Goal: Browse casually: Explore the website without a specific task or goal

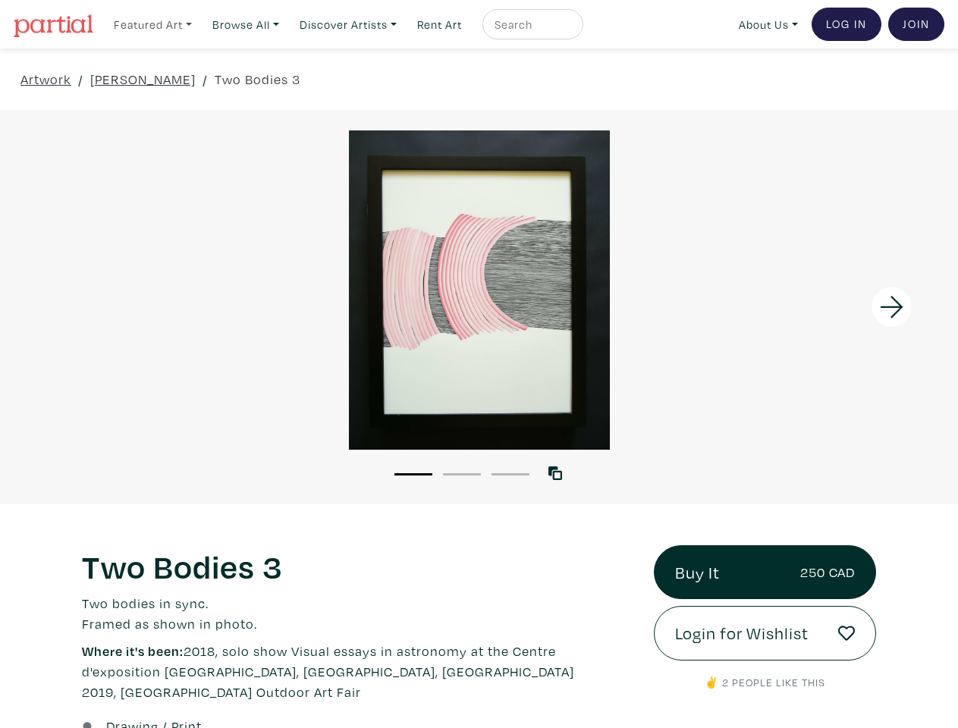
click at [154, 24] on link "Featured Art" at bounding box center [153, 24] width 92 height 31
click at [250, 24] on link "Browse All" at bounding box center [246, 24] width 80 height 31
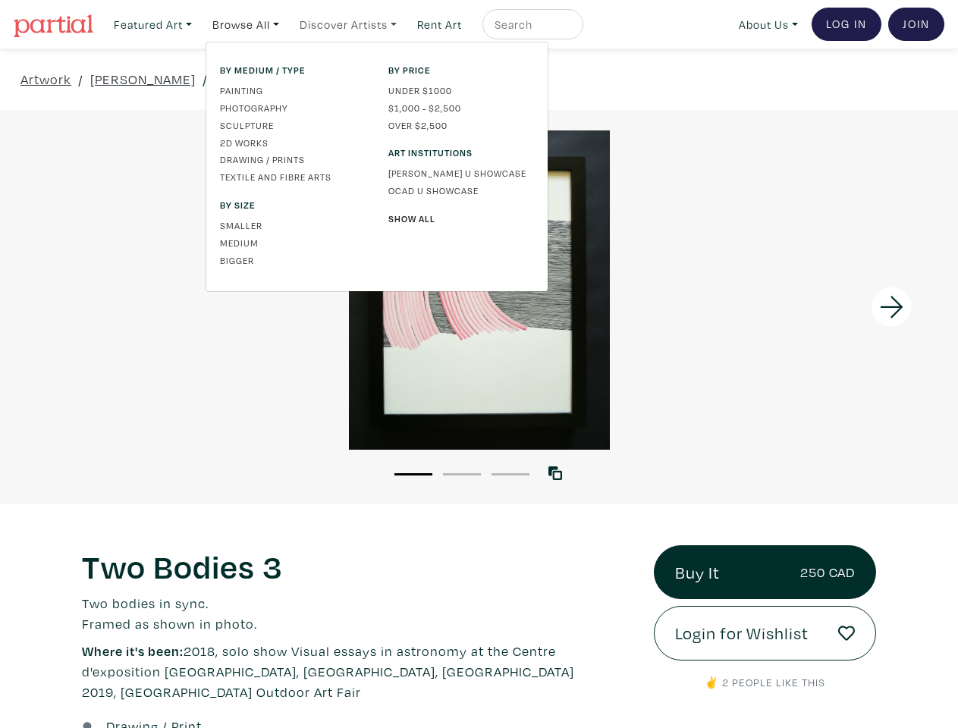
click at [356, 24] on link "Discover Artists" at bounding box center [348, 24] width 111 height 31
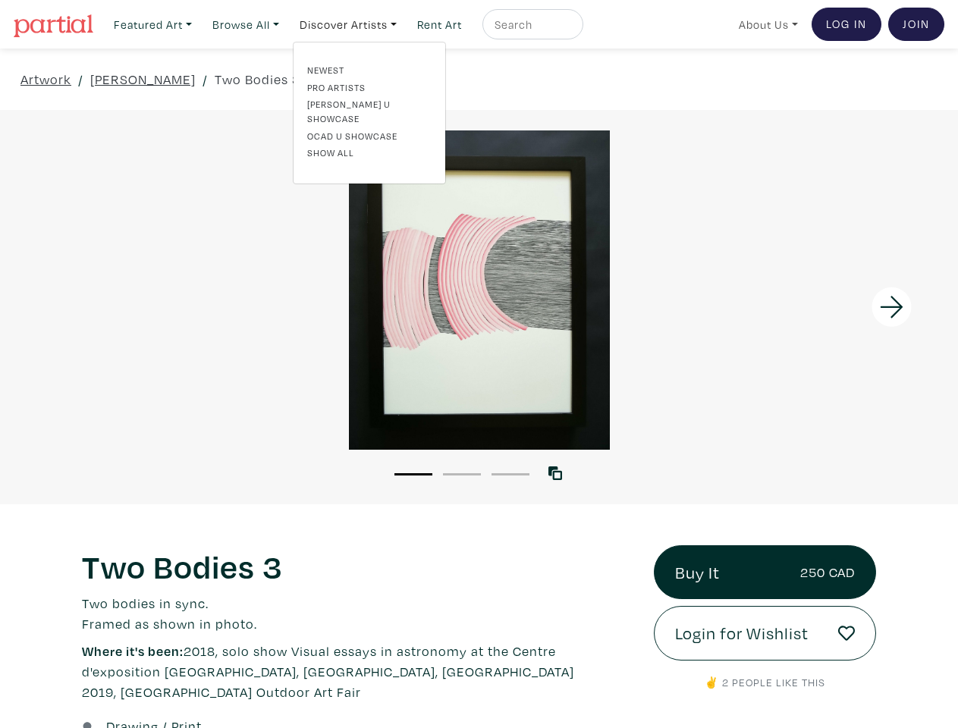
click at [765, 24] on link "About Us" at bounding box center [768, 24] width 73 height 31
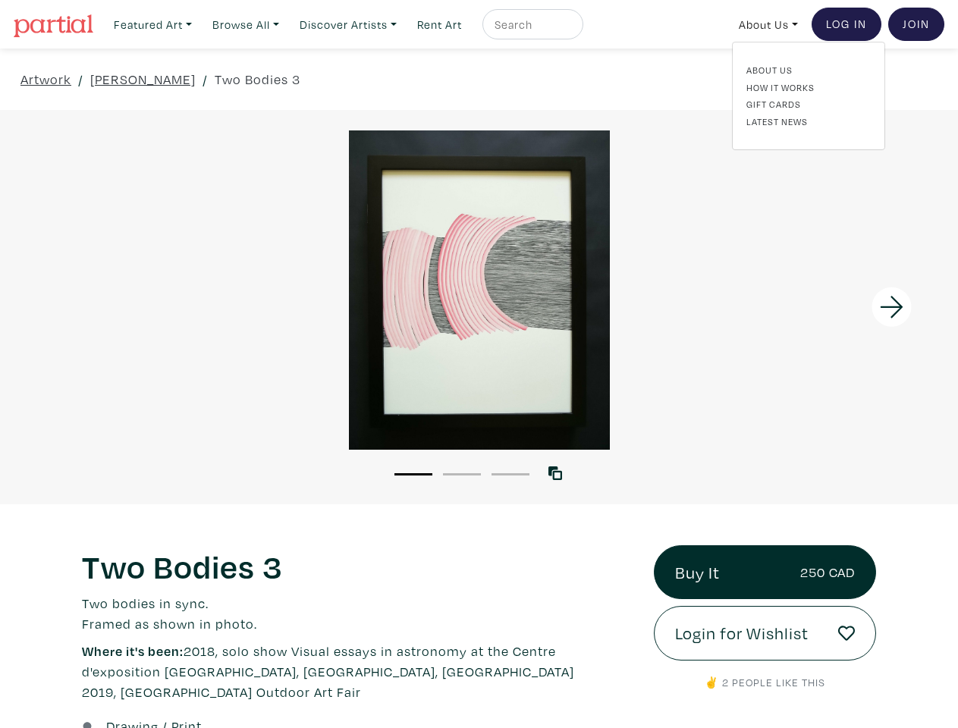
click at [838, 306] on div at bounding box center [838, 307] width 240 height 394
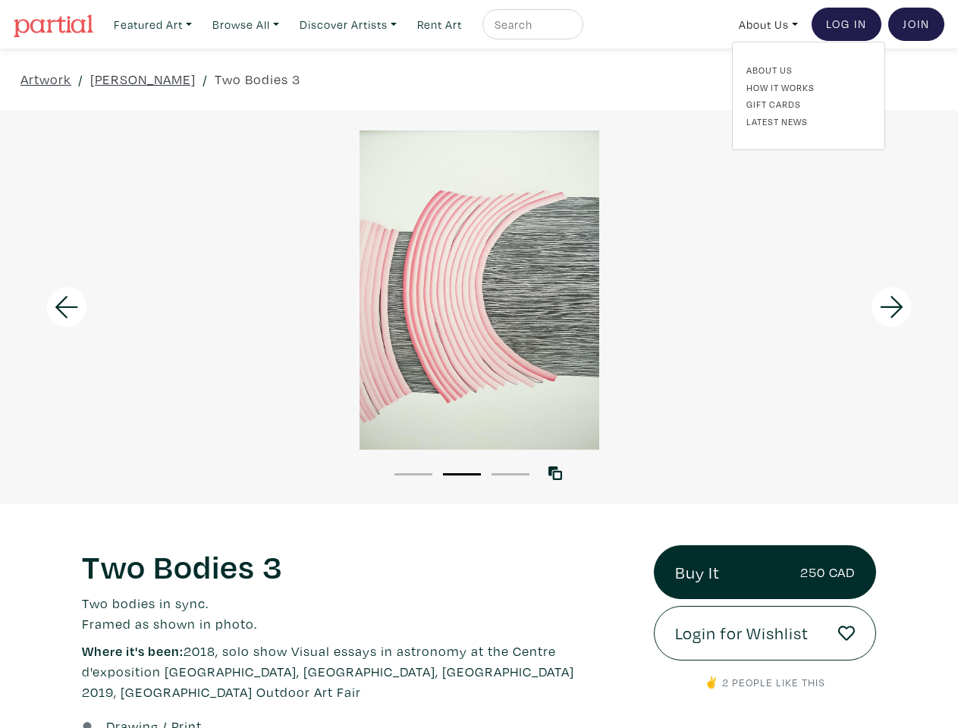
click at [413, 473] on button "1" at bounding box center [413, 474] width 38 height 2
click at [462, 473] on button "2" at bounding box center [462, 474] width 38 height 2
click at [510, 473] on button "3" at bounding box center [510, 474] width 38 height 2
click at [558, 472] on icon at bounding box center [555, 473] width 14 height 14
